Goal: Check status: Check status

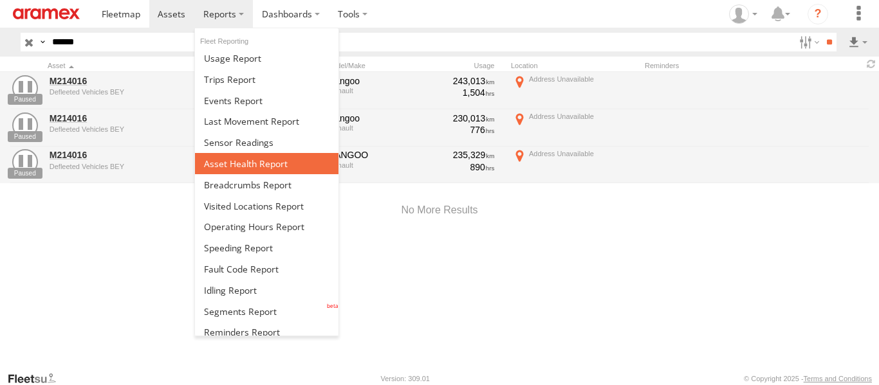
click at [246, 167] on span at bounding box center [246, 164] width 84 height 12
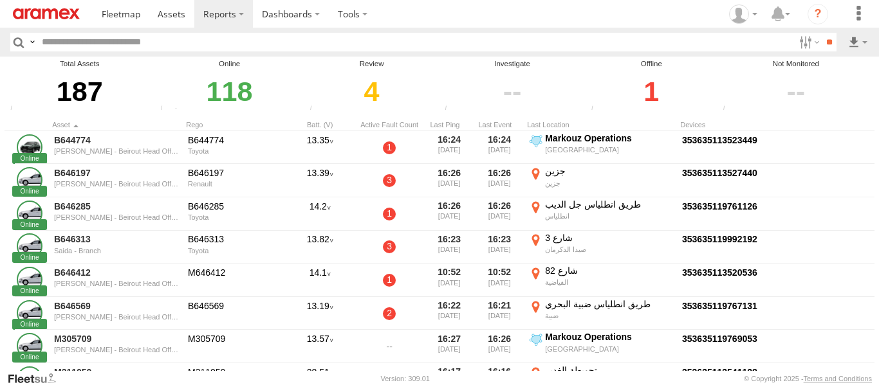
click at [373, 92] on div "4" at bounding box center [371, 91] width 131 height 44
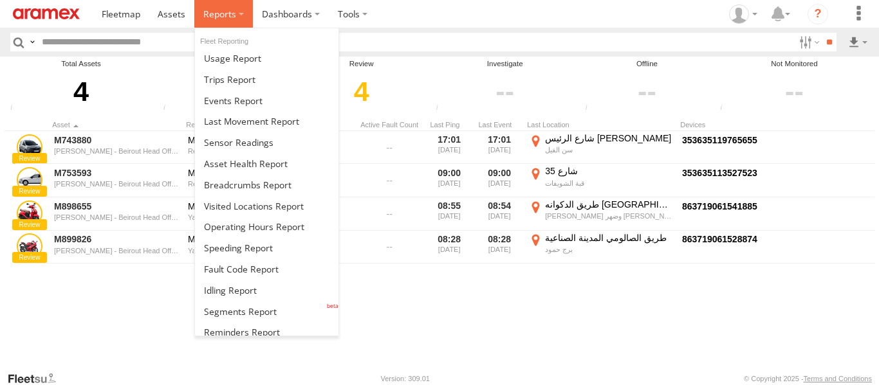
click at [235, 6] on label at bounding box center [223, 14] width 59 height 28
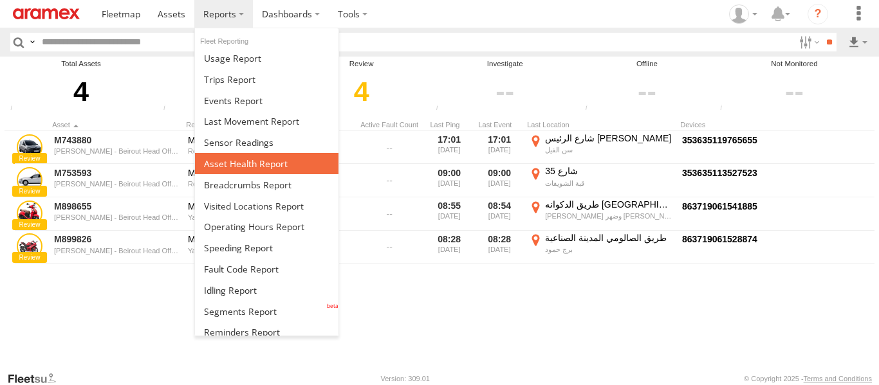
click at [244, 163] on span at bounding box center [246, 164] width 84 height 12
